Goal: Navigation & Orientation: Find specific page/section

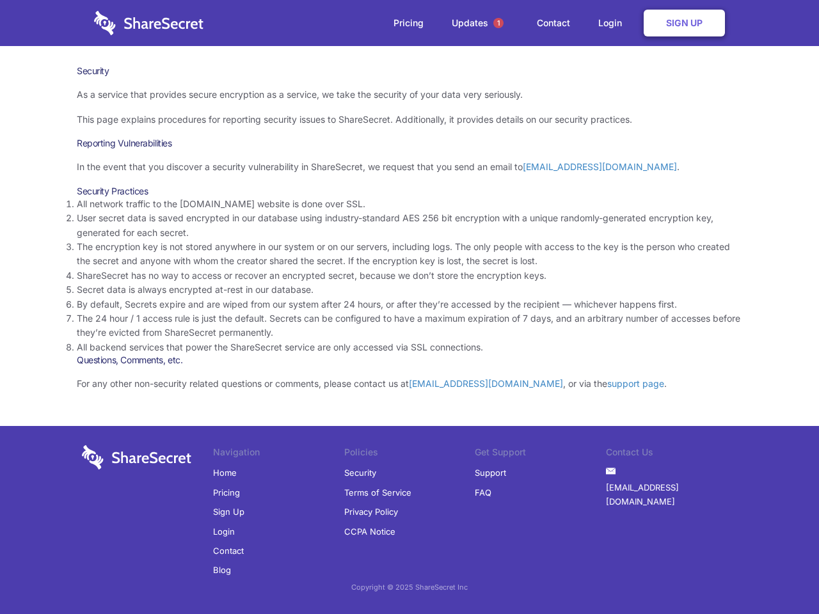
click at [409, 307] on li "By default, Secrets expire and are wiped from our system after 24 hours, or aft…" at bounding box center [409, 305] width 665 height 14
click at [498, 23] on span "1" at bounding box center [498, 23] width 10 height 10
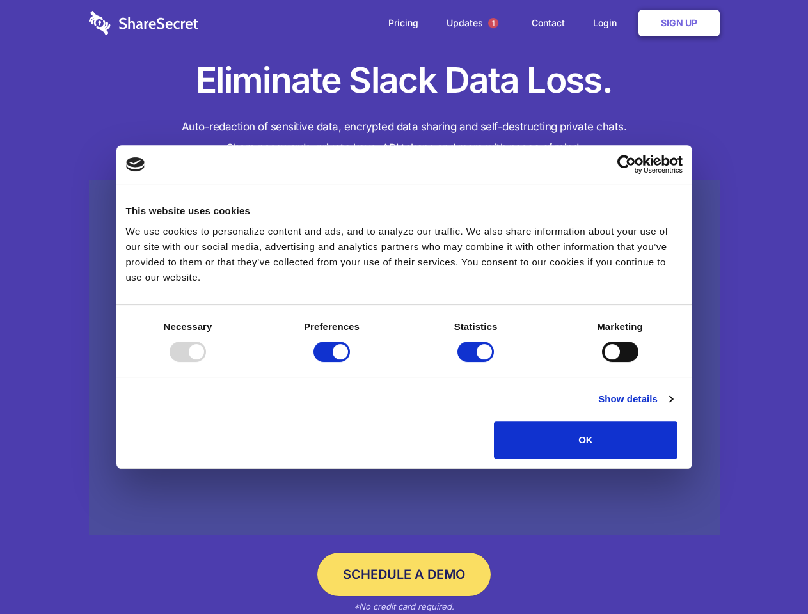
click at [206, 362] on div at bounding box center [188, 352] width 36 height 20
click at [350, 362] on input "Preferences" at bounding box center [332, 352] width 36 height 20
checkbox input "false"
click at [477, 362] on input "Statistics" at bounding box center [475, 352] width 36 height 20
checkbox input "false"
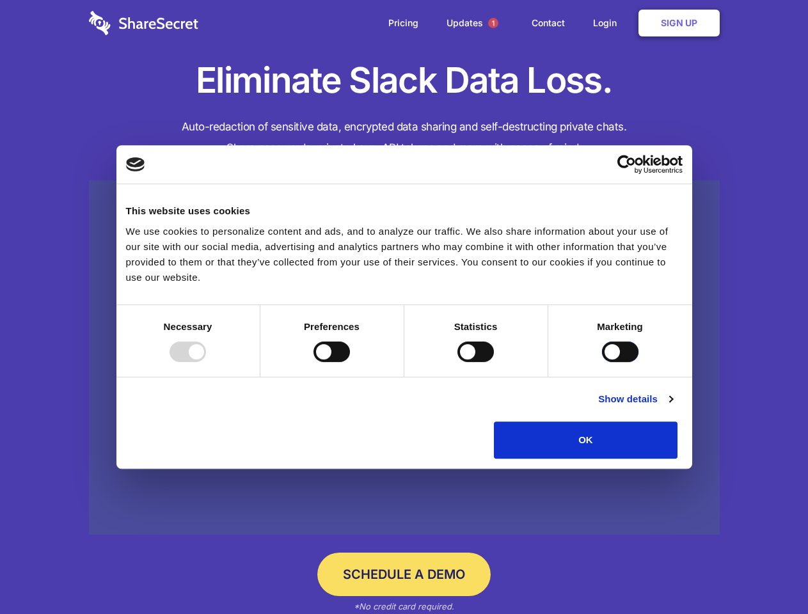
click at [602, 362] on input "Marketing" at bounding box center [620, 352] width 36 height 20
checkbox input "true"
click at [672, 407] on link "Show details" at bounding box center [635, 399] width 74 height 15
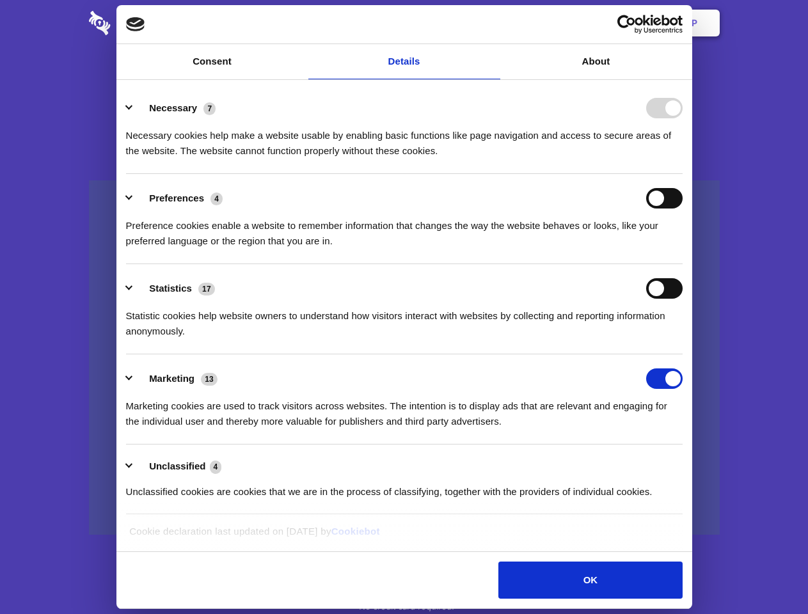
click at [683, 174] on li "Necessary 7 Necessary cookies help make a website usable by enabling basic func…" at bounding box center [404, 129] width 557 height 90
click at [493, 23] on span "1" at bounding box center [493, 23] width 10 height 10
